Goal: Task Accomplishment & Management: Use online tool/utility

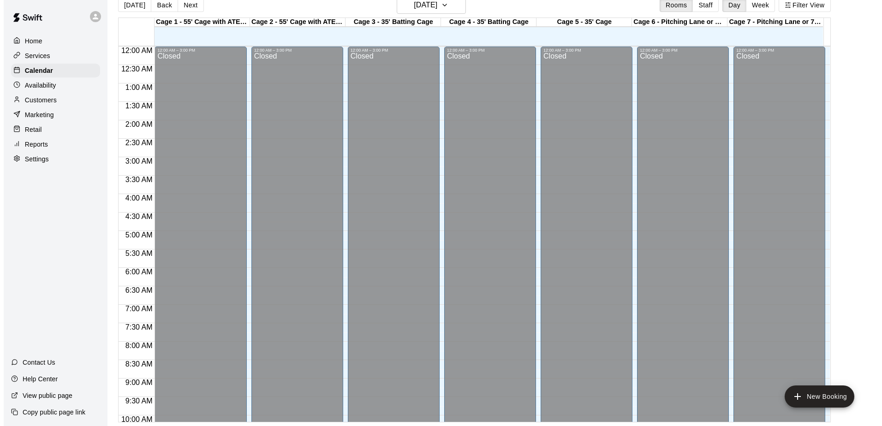
scroll to position [415, 0]
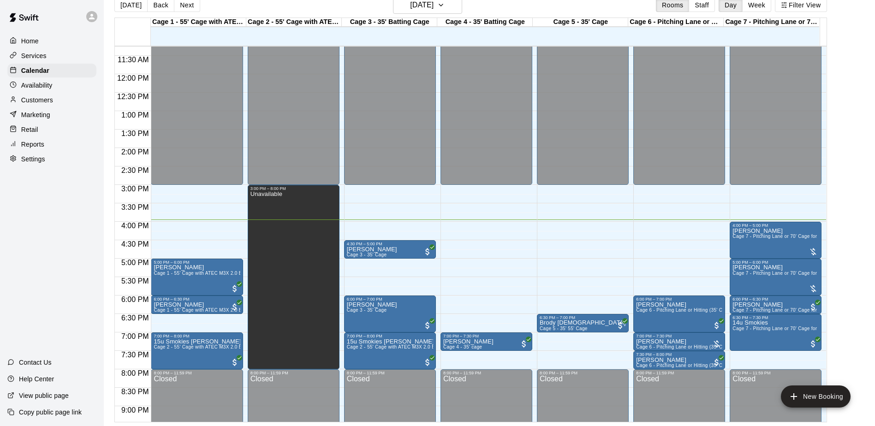
drag, startPoint x: 0, startPoint y: 0, endPoint x: 848, endPoint y: 269, distance: 889.9
click at [848, 269] on main "[DATE] Back [DATE][DATE] Rooms Staff Day Week Filter View Cage 1 - 55' Cage wit…" at bounding box center [489, 209] width 764 height 426
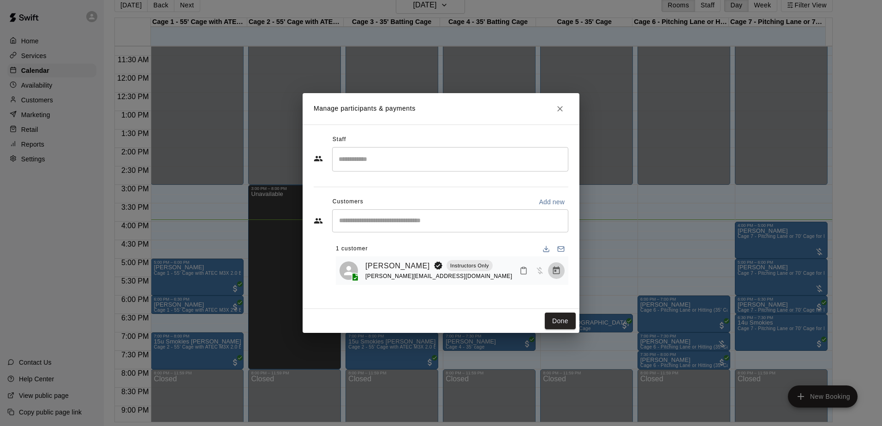
click at [556, 275] on icon "Manage bookings & payment" at bounding box center [556, 270] width 9 height 9
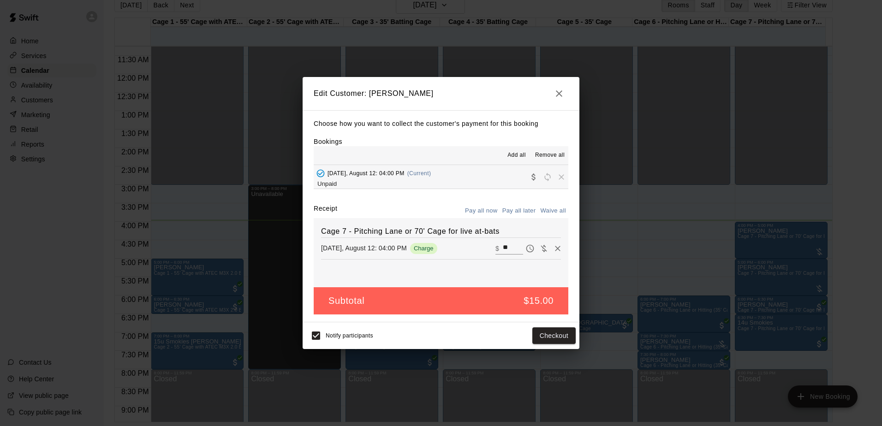
click at [507, 243] on input "**" at bounding box center [513, 249] width 20 height 12
type input "*"
type input "**"
click at [566, 333] on button "Checkout" at bounding box center [553, 335] width 43 height 17
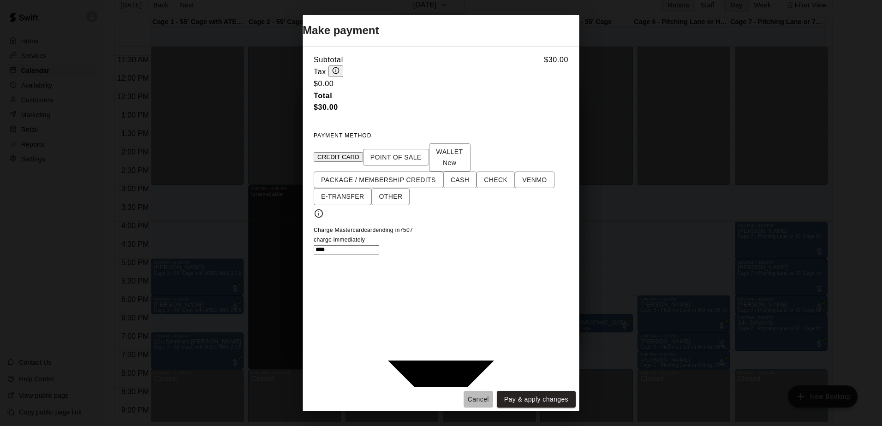
click at [485, 391] on button "Cancel" at bounding box center [479, 399] width 30 height 17
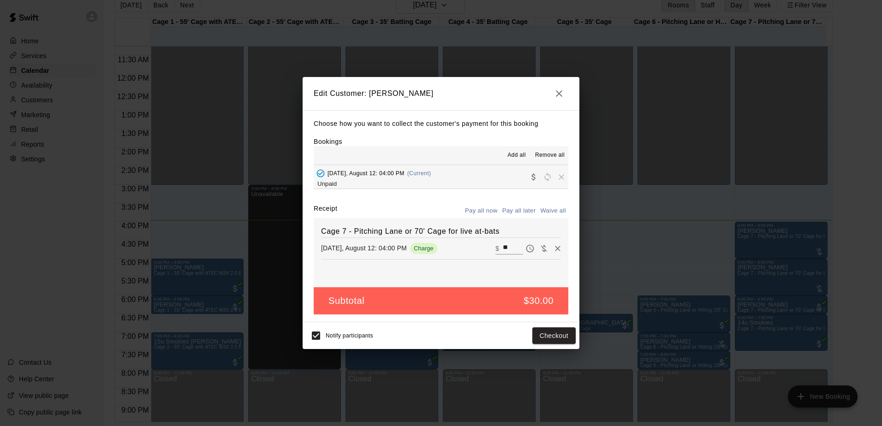
click at [560, 95] on icon "button" at bounding box center [559, 93] width 6 height 6
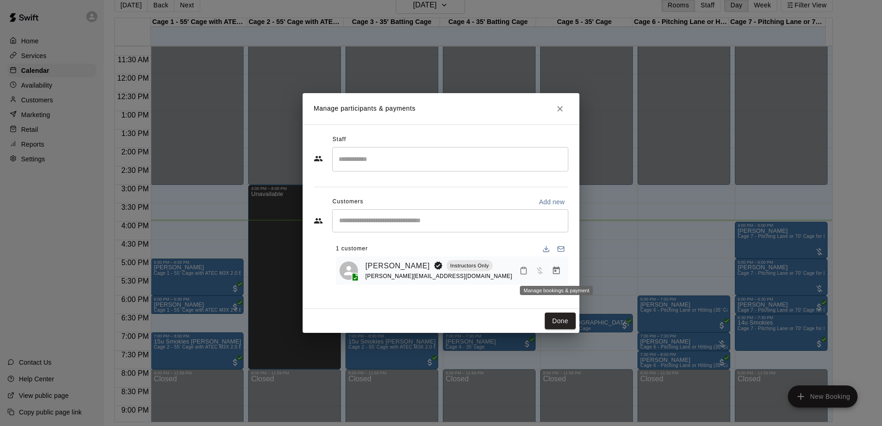
click at [559, 273] on icon "Manage bookings & payment" at bounding box center [556, 271] width 7 height 8
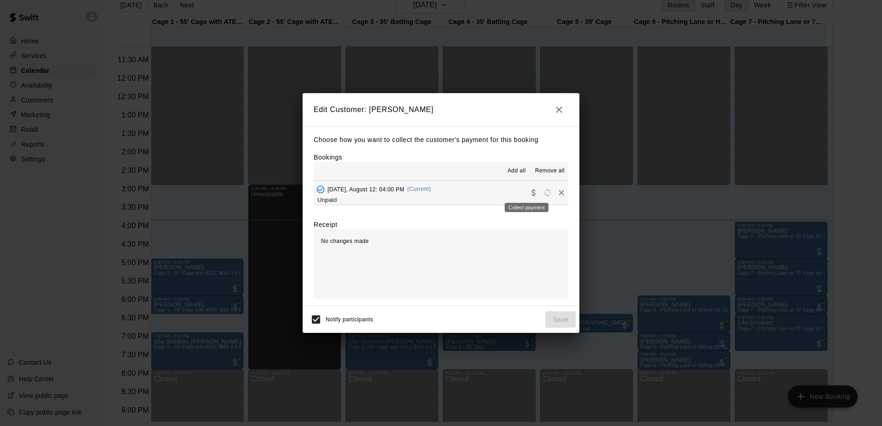
click at [529, 194] on icon "Collect payment" at bounding box center [533, 192] width 9 height 9
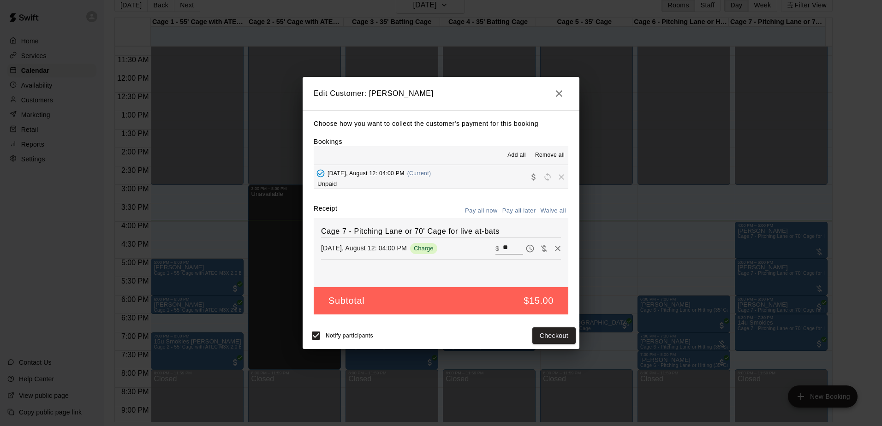
click at [504, 246] on input "**" at bounding box center [513, 249] width 20 height 12
type input "**"
click at [550, 336] on button "Checkout" at bounding box center [553, 335] width 43 height 17
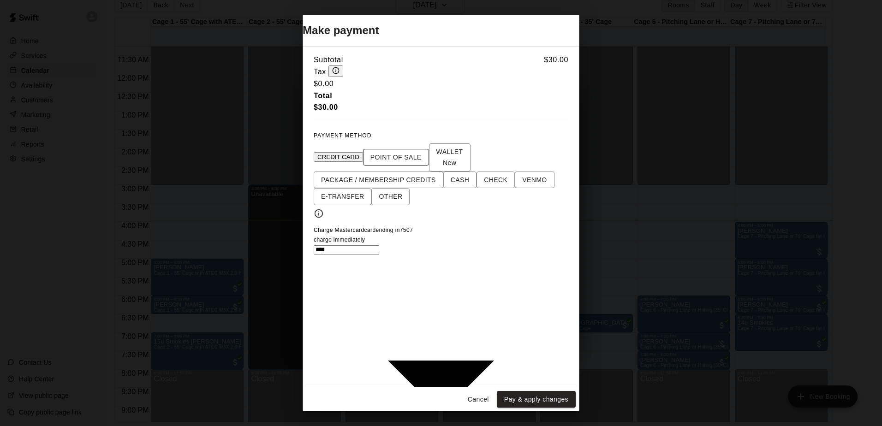
click at [417, 163] on span "POINT OF SALE" at bounding box center [395, 158] width 51 height 12
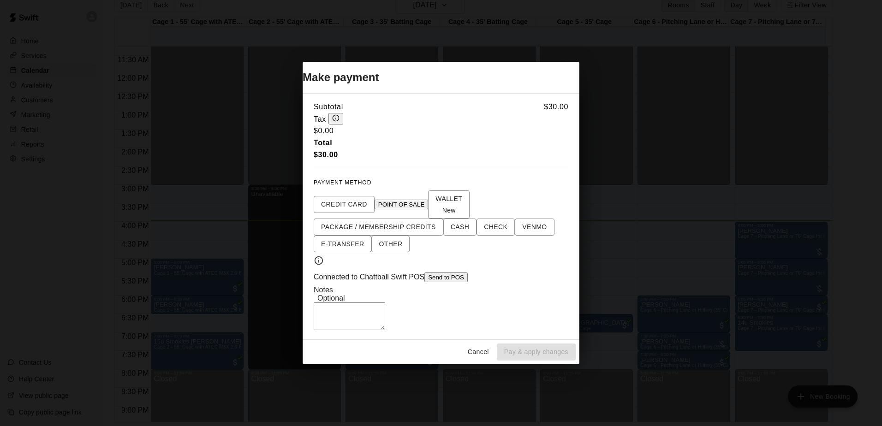
click at [468, 279] on div "Subtotal $ 30.00 Tax $ 0.00 Total $ 30.00 PAYMENT METHOD CREDIT CARD POINT OF S…" at bounding box center [441, 216] width 277 height 247
drag, startPoint x: 468, startPoint y: 279, endPoint x: 457, endPoint y: 277, distance: 11.3
click at [457, 277] on div "Subtotal $ 30.00 Tax $ 0.00 Total $ 30.00 PAYMENT METHOD CREDIT CARD POINT OF S…" at bounding box center [441, 216] width 277 height 247
click at [408, 290] on div "Notes Optional" at bounding box center [441, 294] width 255 height 17
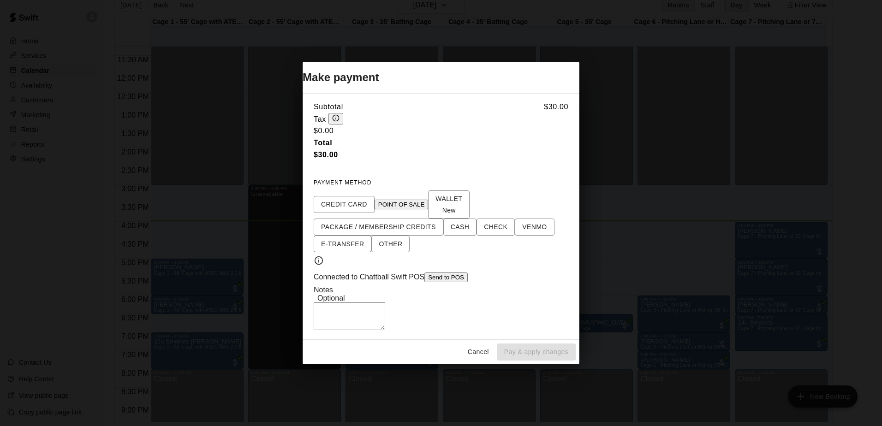
click at [405, 289] on div "Notes Optional" at bounding box center [441, 294] width 255 height 17
click at [381, 286] on div "Notes Optional" at bounding box center [441, 294] width 255 height 17
click at [456, 279] on div "Subtotal $ 30.00 Tax $ 0.00 Total $ 30.00 PAYMENT METHOD CREDIT CARD POINT OF S…" at bounding box center [441, 216] width 277 height 247
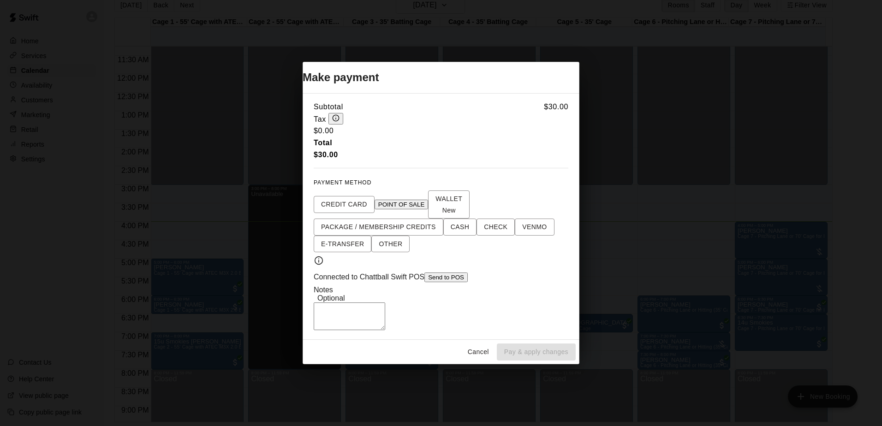
drag, startPoint x: 456, startPoint y: 279, endPoint x: 446, endPoint y: 280, distance: 10.2
click at [446, 279] on div "Subtotal $ 30.00 Tax $ 0.00 Total $ 30.00 PAYMENT METHOD CREDIT CARD POINT OF S…" at bounding box center [441, 216] width 277 height 247
click at [453, 273] on button "Send to POS" at bounding box center [445, 278] width 43 height 10
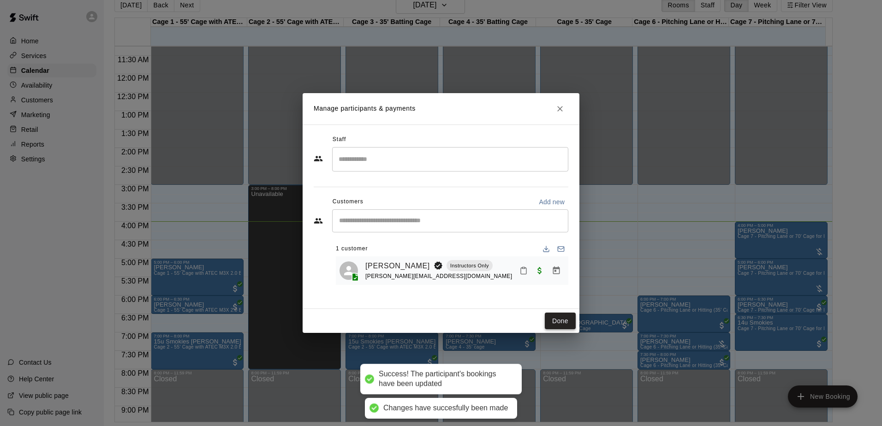
click at [564, 321] on button "Done" at bounding box center [560, 321] width 31 height 17
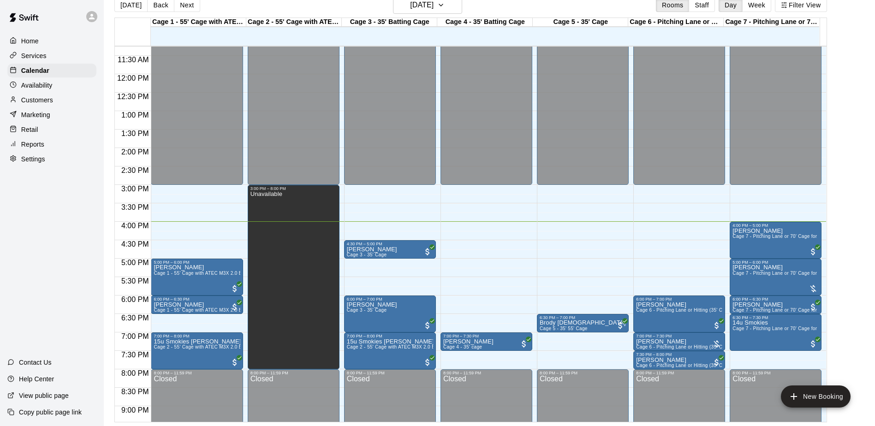
click at [59, 284] on div "Home Services Calendar Availability Customers Marketing Retail Reports Settings…" at bounding box center [52, 213] width 104 height 426
click at [58, 283] on div "Home Services Calendar Availability Customers Marketing Retail Reports Settings…" at bounding box center [52, 213] width 104 height 426
click at [165, 276] on span "Cage 1 - 55' Cage with ATEC M3X 2.0 Baseball Pitching Machine with Auto Feeder" at bounding box center [244, 273] width 181 height 5
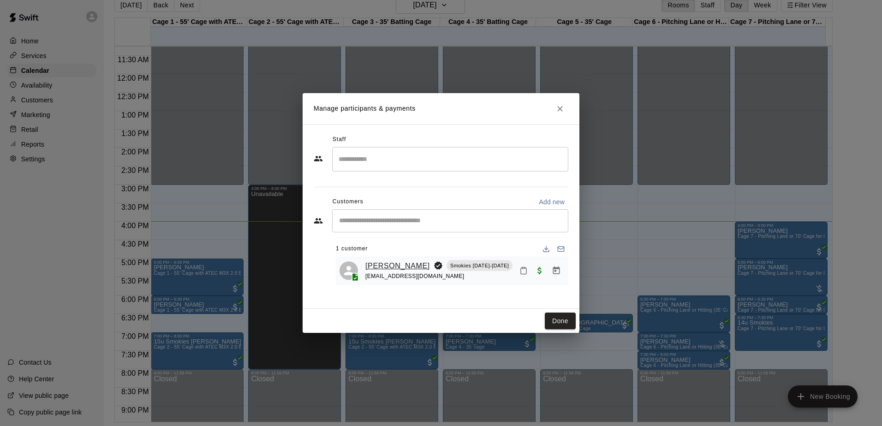
click at [388, 262] on link "[PERSON_NAME]" at bounding box center [397, 266] width 65 height 12
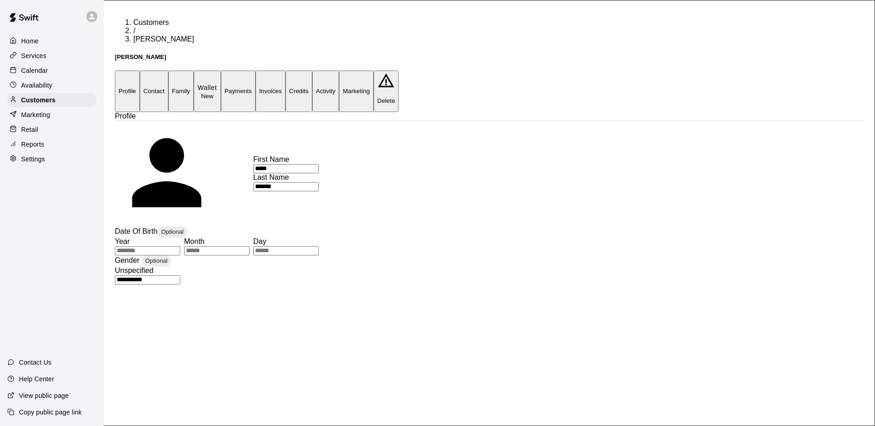
click at [256, 71] on button "Payments" at bounding box center [238, 91] width 35 height 41
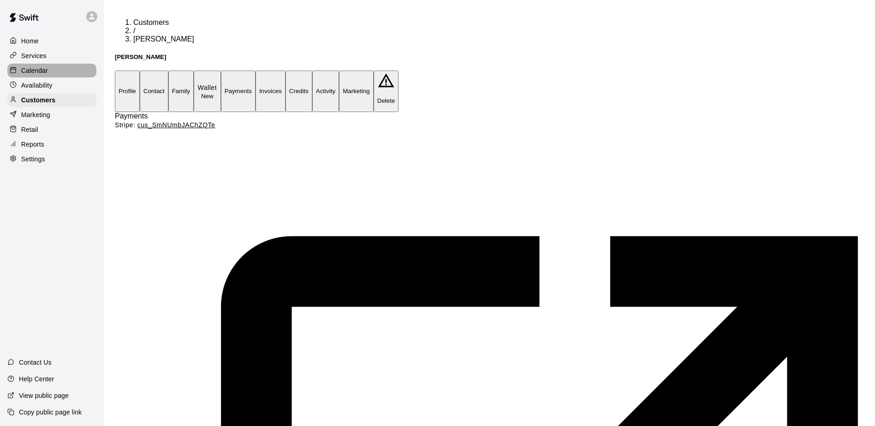
drag, startPoint x: 30, startPoint y: 67, endPoint x: 31, endPoint y: 72, distance: 5.6
click at [30, 67] on p "Calendar" at bounding box center [34, 70] width 27 height 9
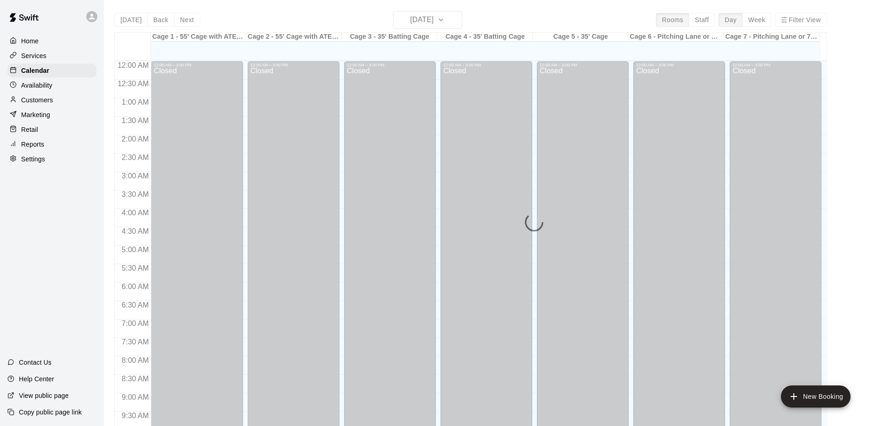
scroll to position [482, 0]
